Goal: Task Accomplishment & Management: Manage account settings

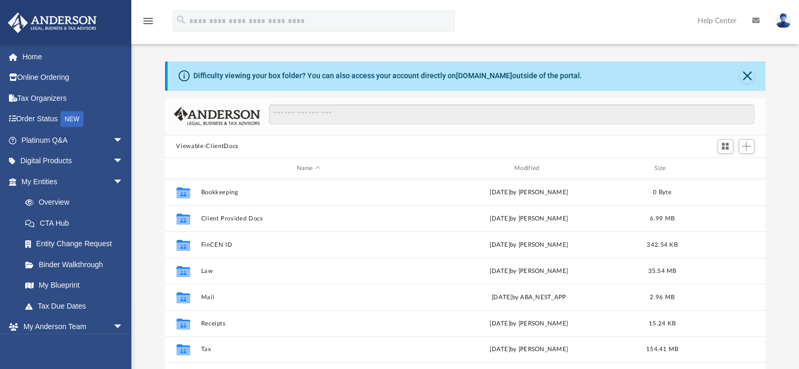
scroll to position [231, 592]
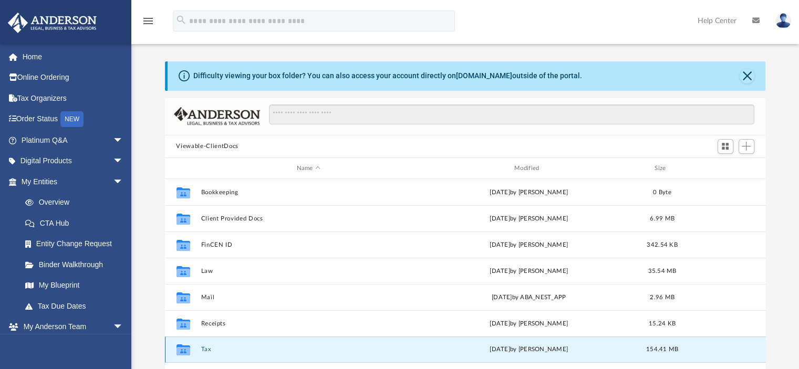
click at [206, 348] on button "Tax" at bounding box center [308, 350] width 215 height 7
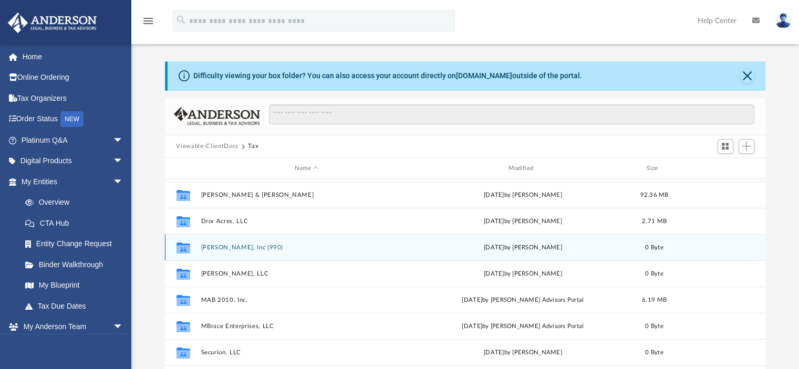
scroll to position [71, 0]
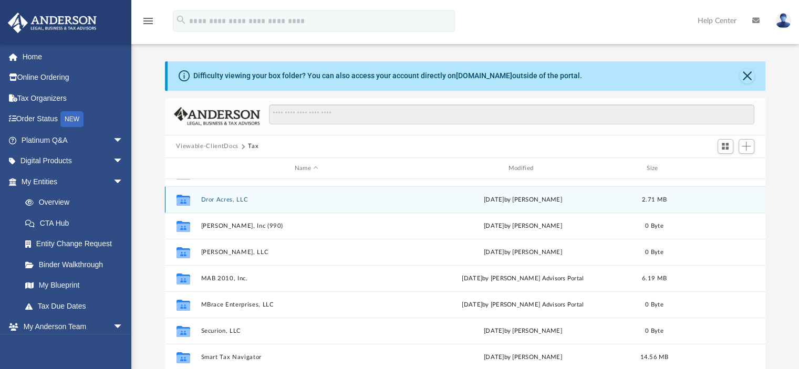
click at [214, 199] on button "Dror Acres, LLC" at bounding box center [307, 199] width 212 height 7
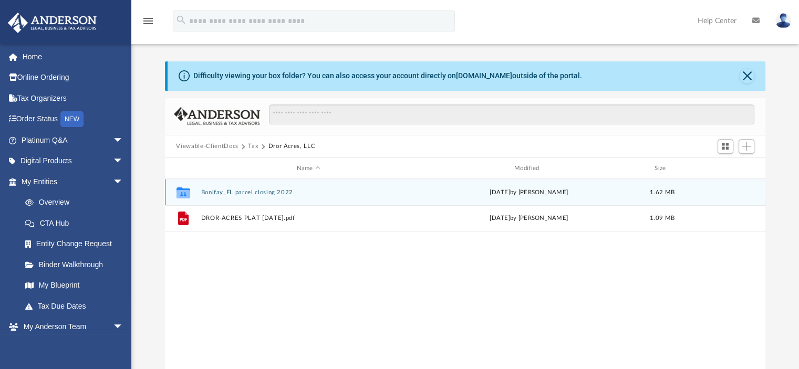
scroll to position [0, 0]
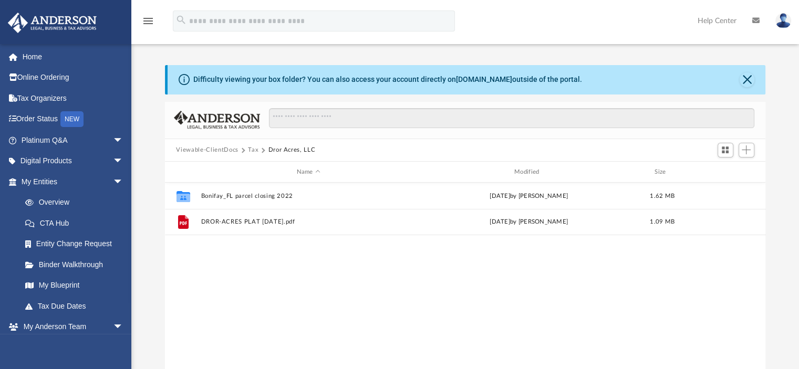
click at [250, 147] on button "Tax" at bounding box center [253, 149] width 11 height 9
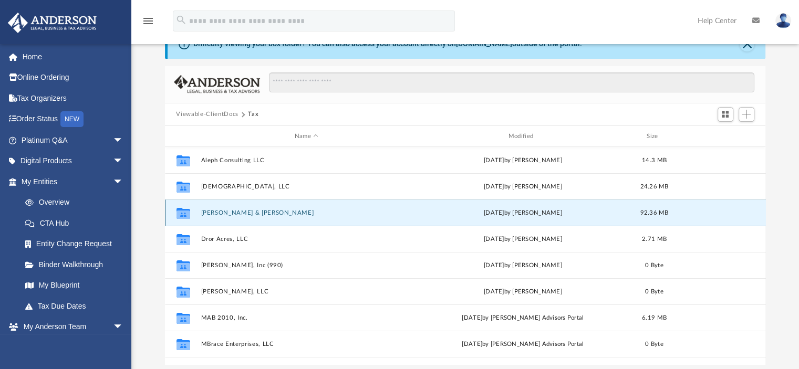
click at [240, 212] on button "[PERSON_NAME] & [PERSON_NAME]" at bounding box center [307, 213] width 212 height 7
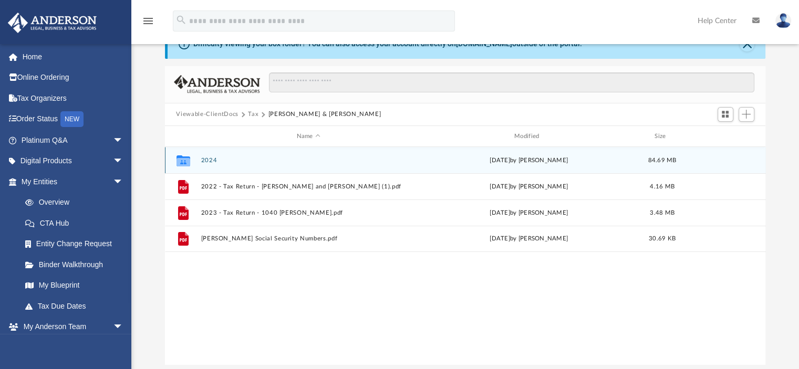
click at [214, 158] on button "2024" at bounding box center [308, 160] width 215 height 7
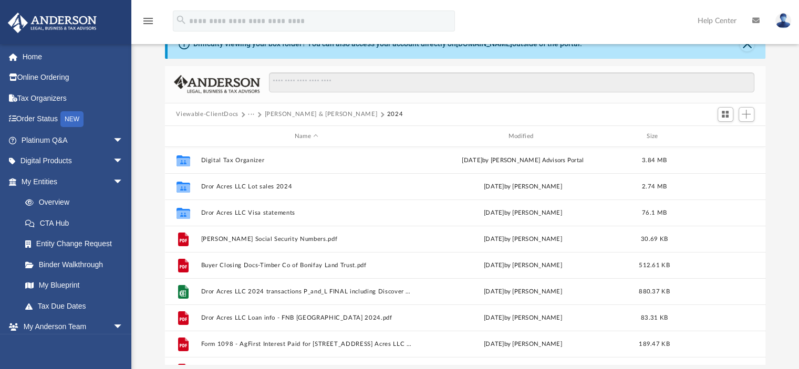
click at [249, 114] on button "···" at bounding box center [251, 114] width 7 height 9
click at [256, 132] on li "Tax" at bounding box center [258, 132] width 10 height 11
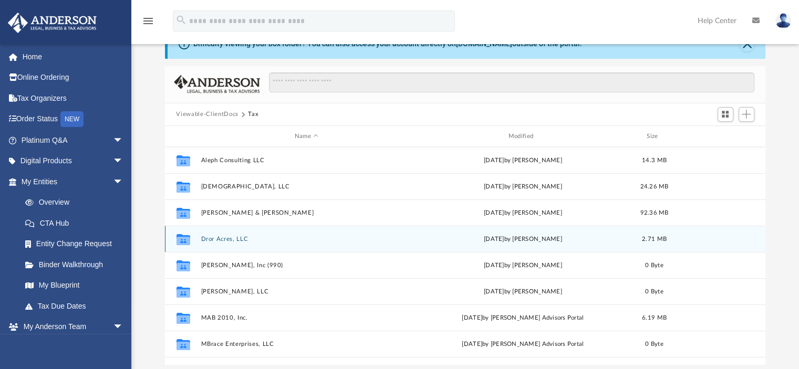
click at [218, 236] on button "Dror Acres, LLC" at bounding box center [307, 239] width 212 height 7
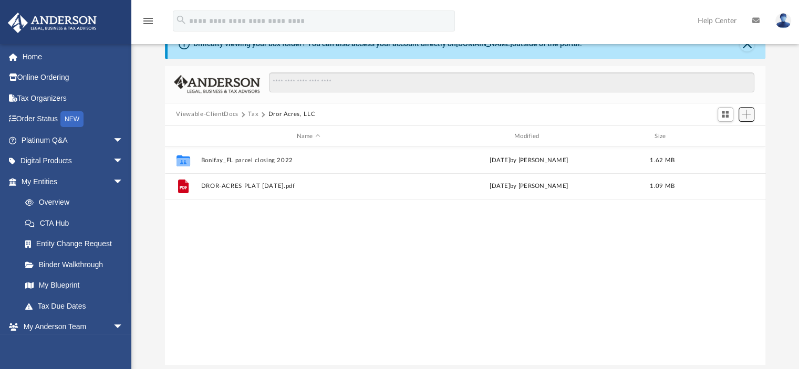
click at [745, 113] on span "Add" at bounding box center [745, 114] width 9 height 9
click at [724, 136] on li "Upload" at bounding box center [731, 135] width 34 height 11
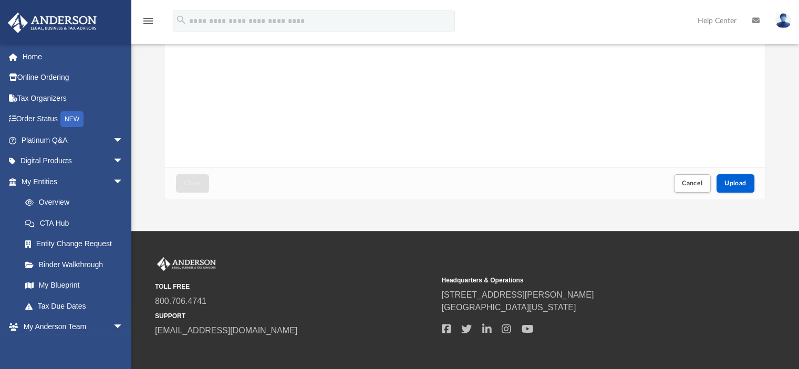
scroll to position [204, 0]
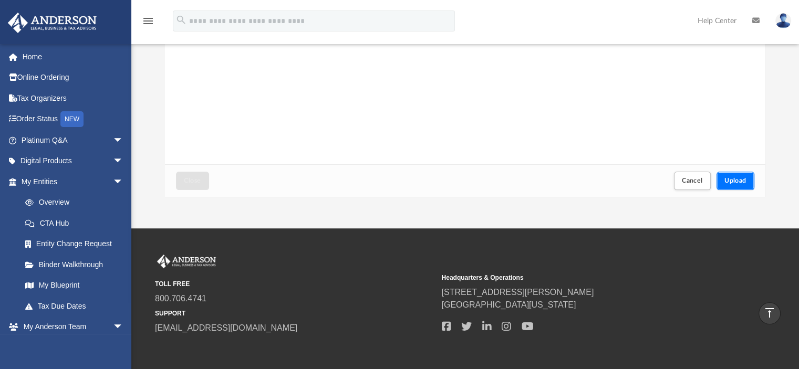
click at [728, 179] on span "Upload" at bounding box center [735, 180] width 22 height 6
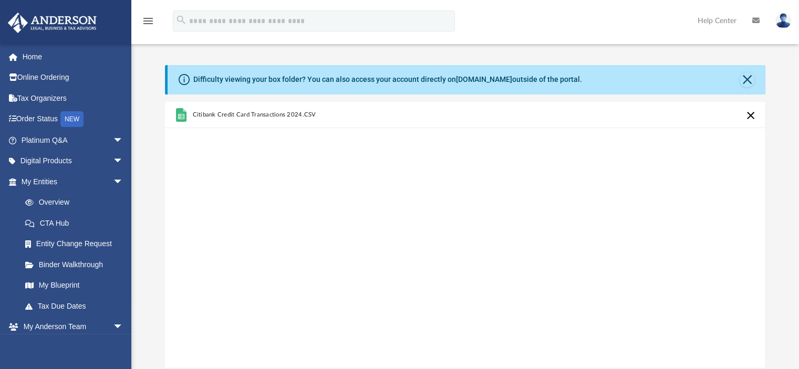
scroll to position [193, 0]
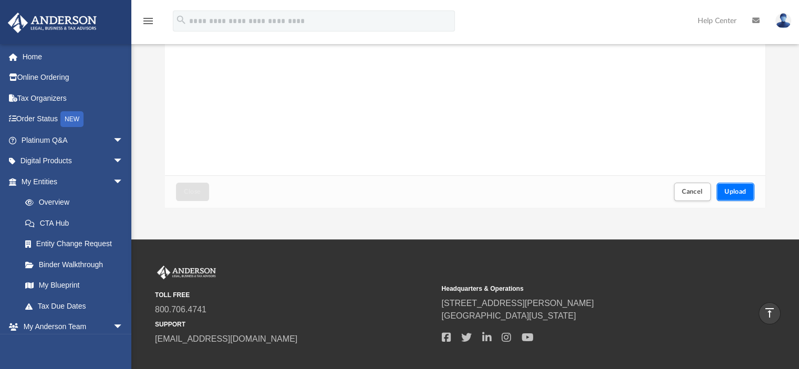
click at [738, 193] on span "Upload" at bounding box center [735, 191] width 22 height 6
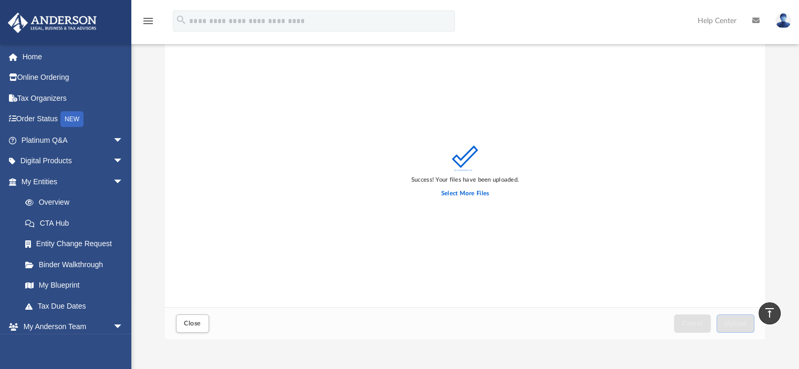
scroll to position [61, 0]
click at [187, 322] on span "Close" at bounding box center [192, 323] width 17 height 6
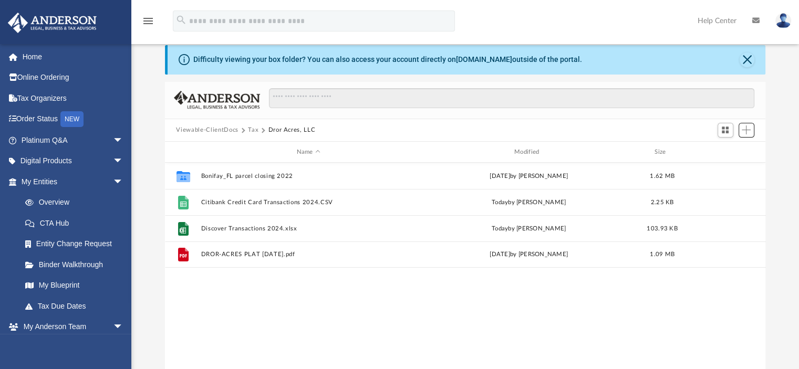
scroll to position [19, 0]
click at [471, 336] on div "Collaborated Folder Bonifay_FL parcel closing 2022 [DATE] by [PERSON_NAME] 1.62…" at bounding box center [465, 272] width 601 height 217
click at [250, 129] on button "Tax" at bounding box center [253, 131] width 11 height 9
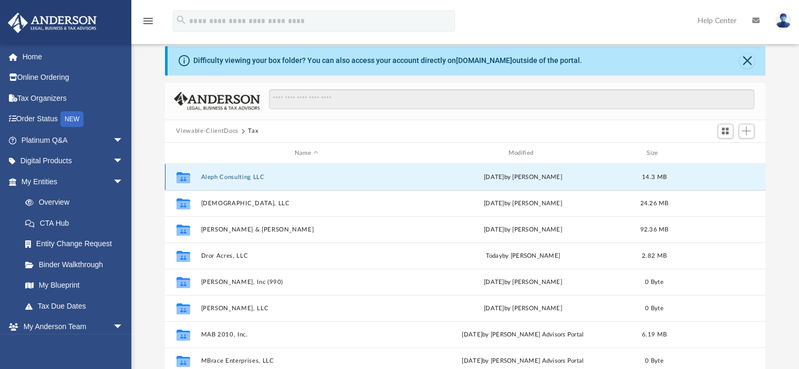
click at [231, 175] on button "Aleph Consulting LLC" at bounding box center [307, 177] width 212 height 7
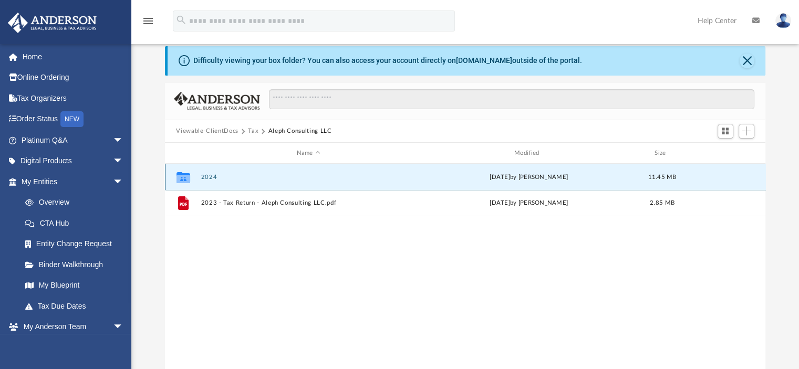
click at [209, 174] on button "2024" at bounding box center [308, 177] width 215 height 7
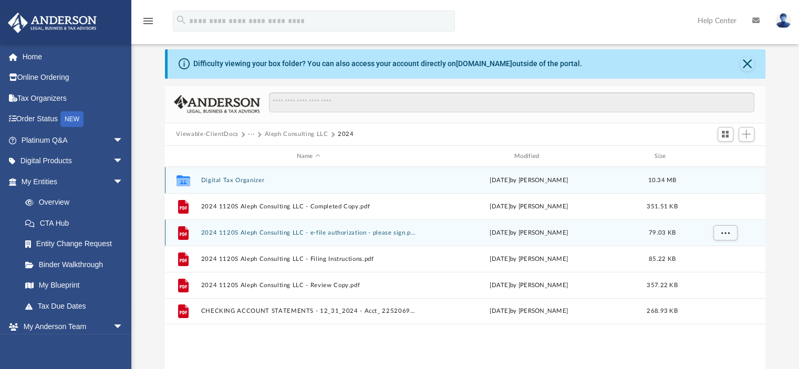
scroll to position [14, 0]
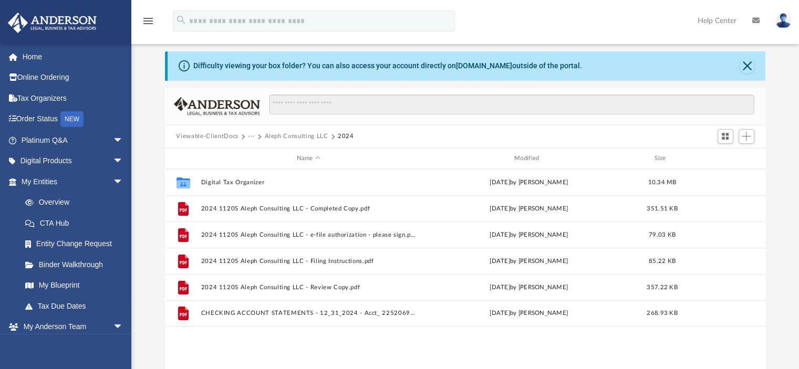
click at [252, 134] on button "···" at bounding box center [251, 136] width 7 height 9
click at [256, 153] on li "Tax" at bounding box center [258, 154] width 10 height 11
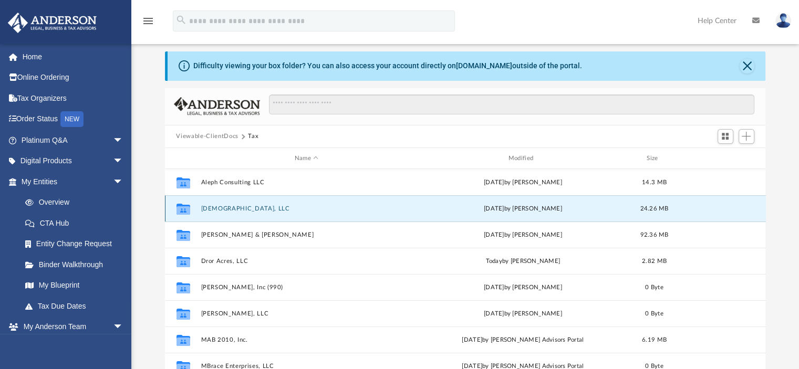
click at [214, 207] on button "[DEMOGRAPHIC_DATA], LLC" at bounding box center [307, 208] width 212 height 7
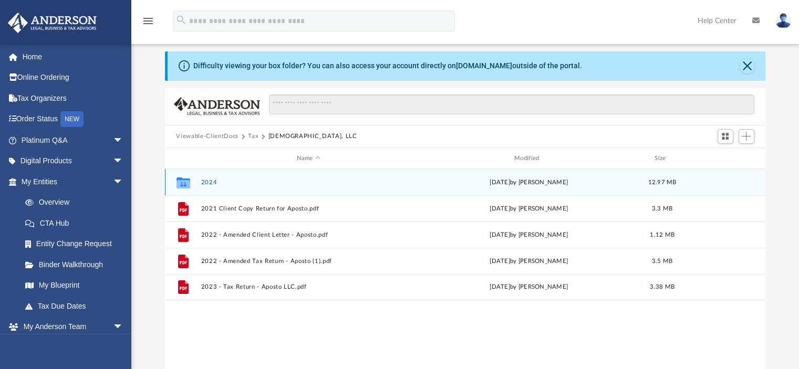
click at [210, 179] on button "2024" at bounding box center [308, 182] width 215 height 7
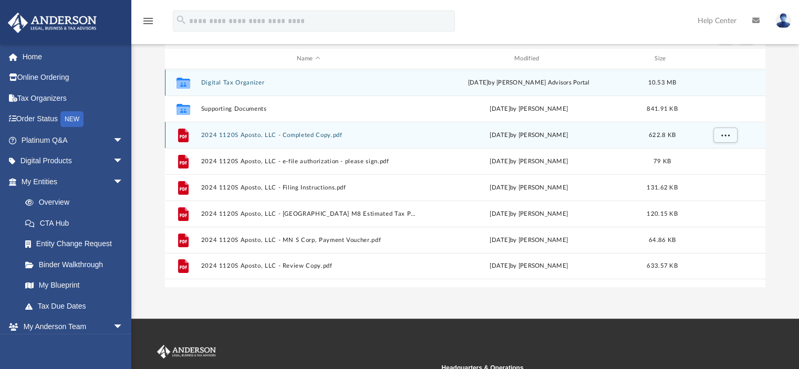
scroll to position [114, 0]
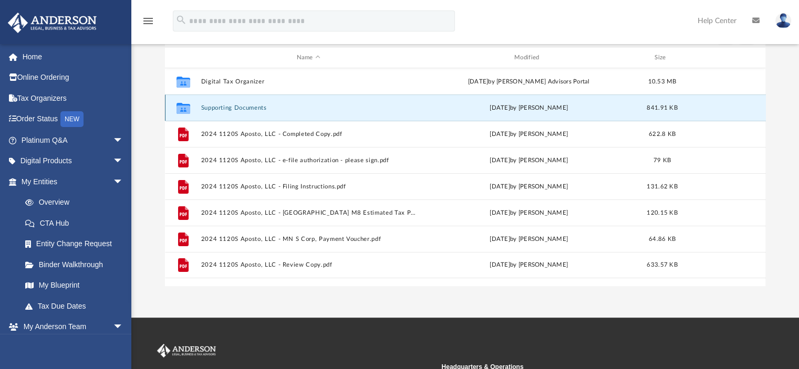
click at [214, 105] on button "Supporting Documents" at bounding box center [308, 107] width 215 height 7
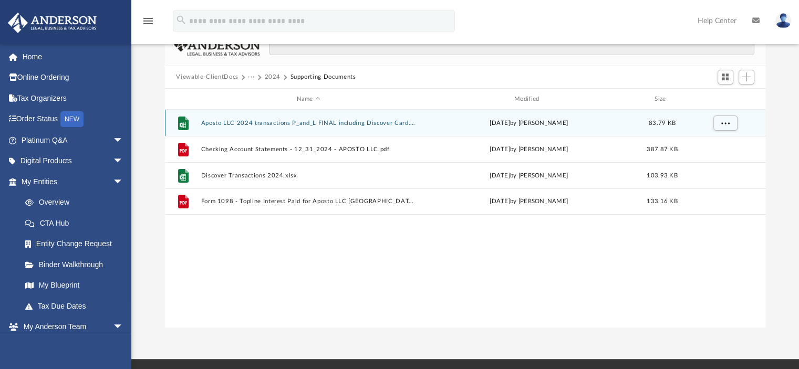
scroll to position [0, 0]
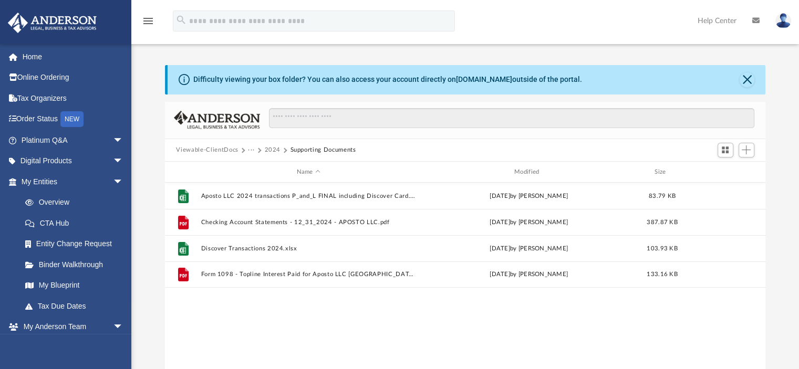
click at [247, 310] on div "File Aposto LLC 2024 transactions P_and_L FINAL including Discover Card.xlsx [D…" at bounding box center [465, 291] width 601 height 217
click at [248, 150] on button "···" at bounding box center [251, 149] width 7 height 9
click at [258, 167] on li "Tax" at bounding box center [296, 168] width 87 height 11
